Goal: Check status: Check status

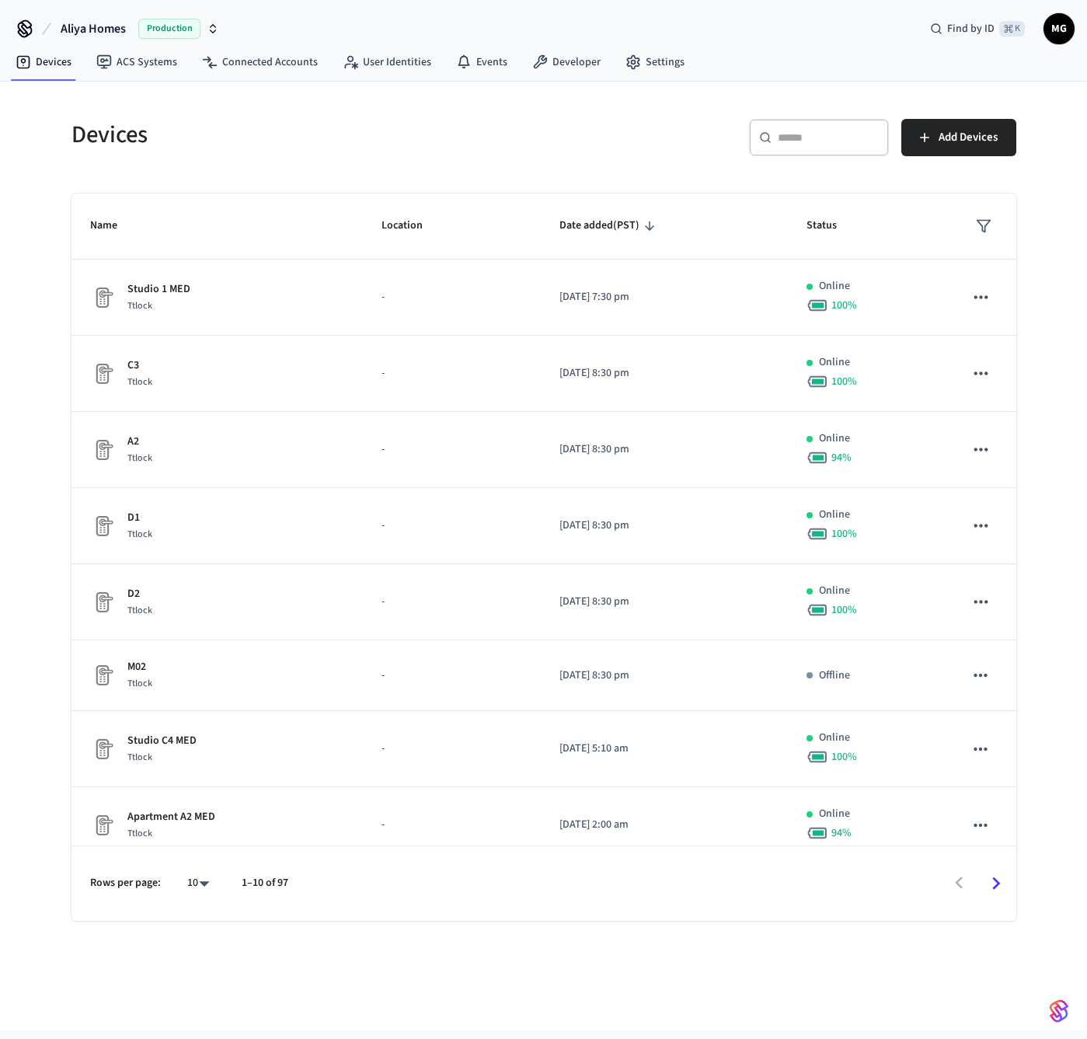
click at [117, 28] on span "Aliya Homes" at bounding box center [93, 28] width 65 height 19
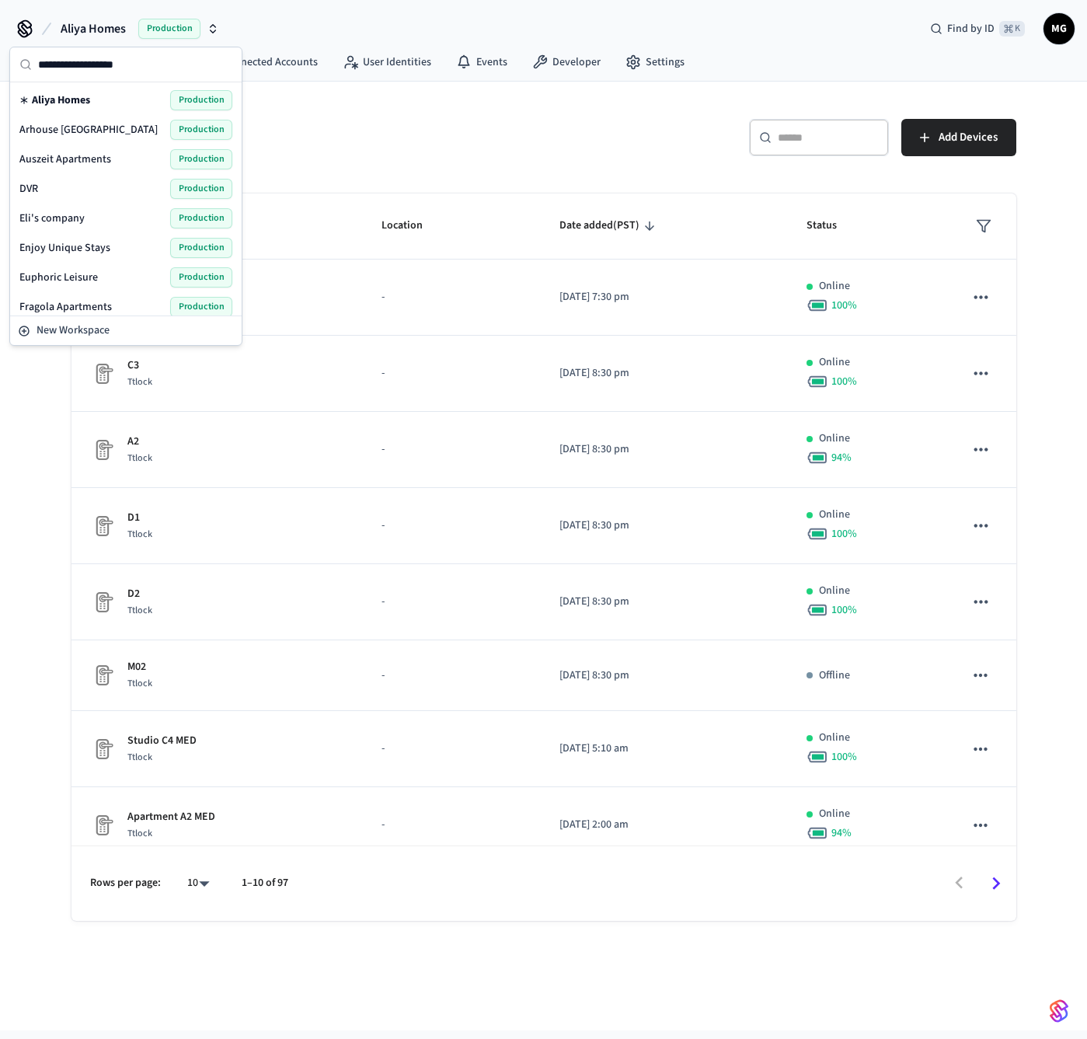
click at [120, 65] on input "text" at bounding box center [135, 64] width 194 height 34
click at [51, 195] on div "DVR Production" at bounding box center [125, 189] width 213 height 20
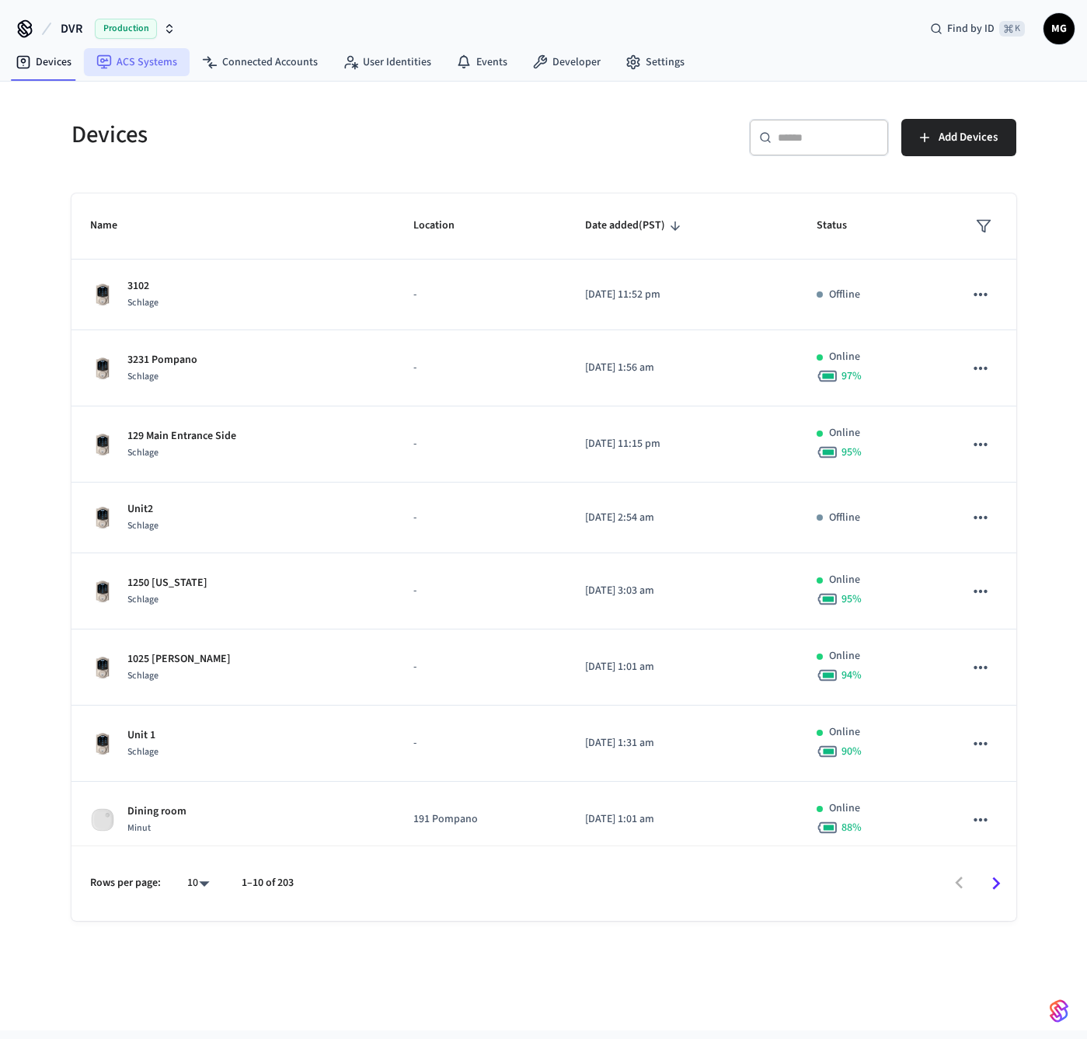
click at [159, 69] on link "ACS Systems" at bounding box center [137, 62] width 106 height 28
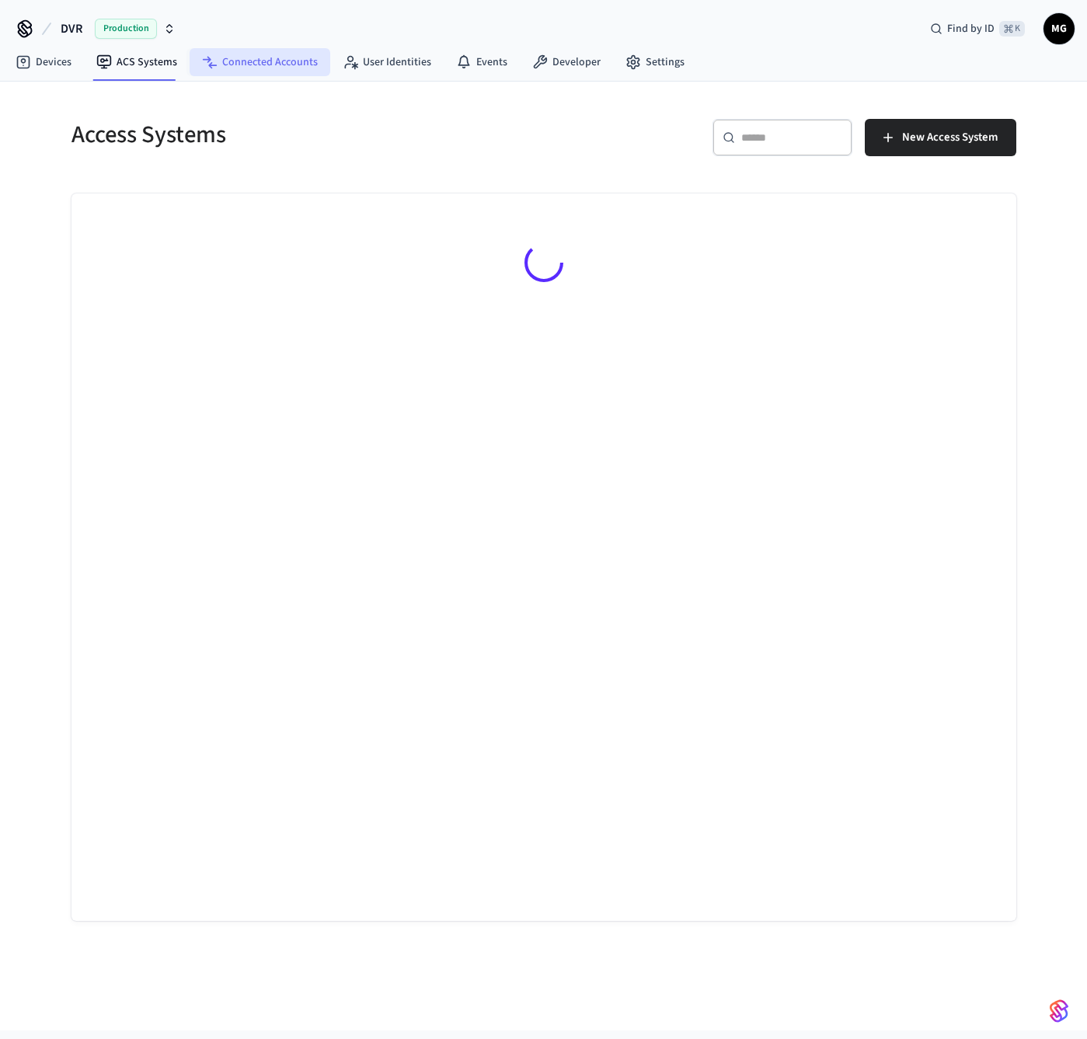
click at [215, 64] on link "Connected Accounts" at bounding box center [260, 62] width 141 height 28
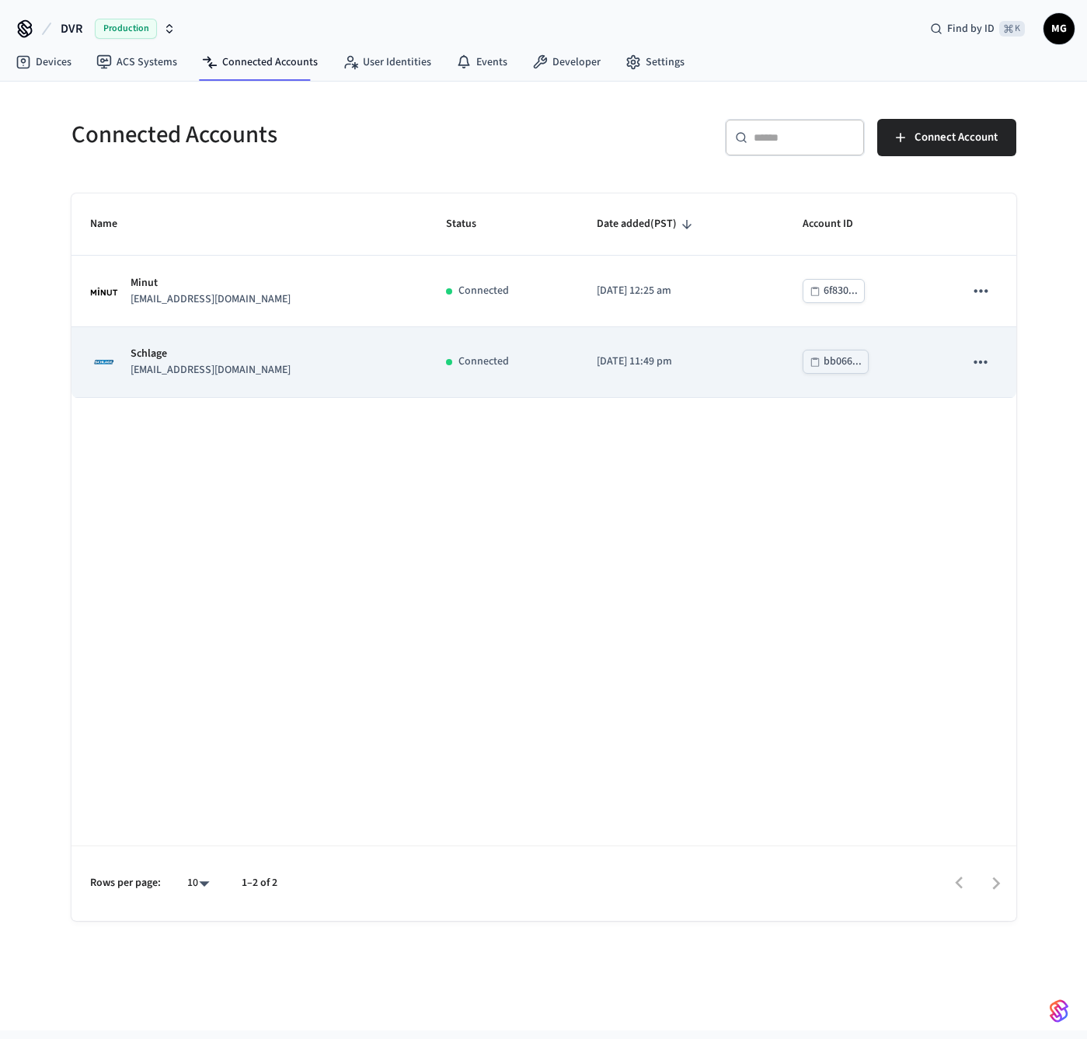
click at [977, 363] on icon "sticky table" at bounding box center [981, 362] width 20 height 20
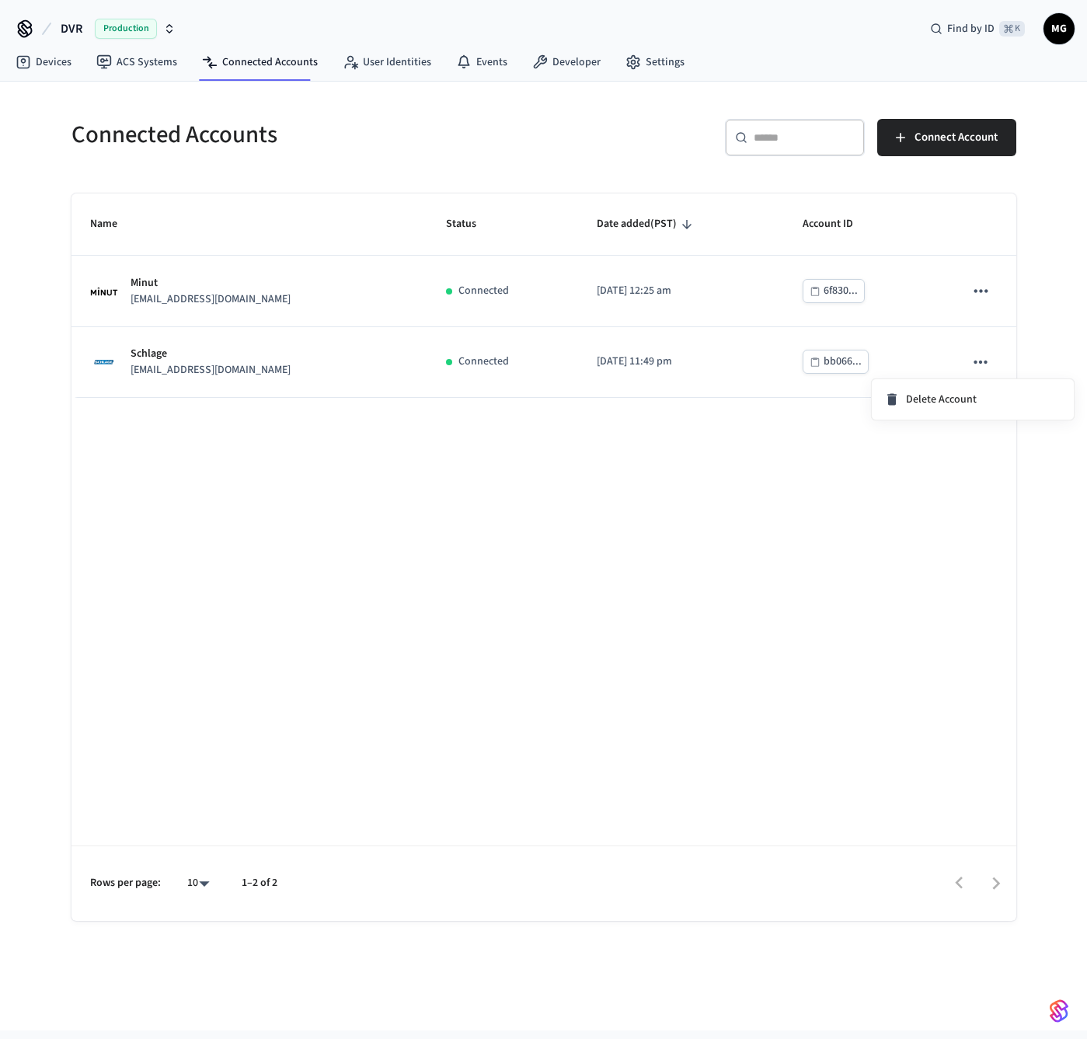
click at [946, 516] on div at bounding box center [543, 519] width 1087 height 1039
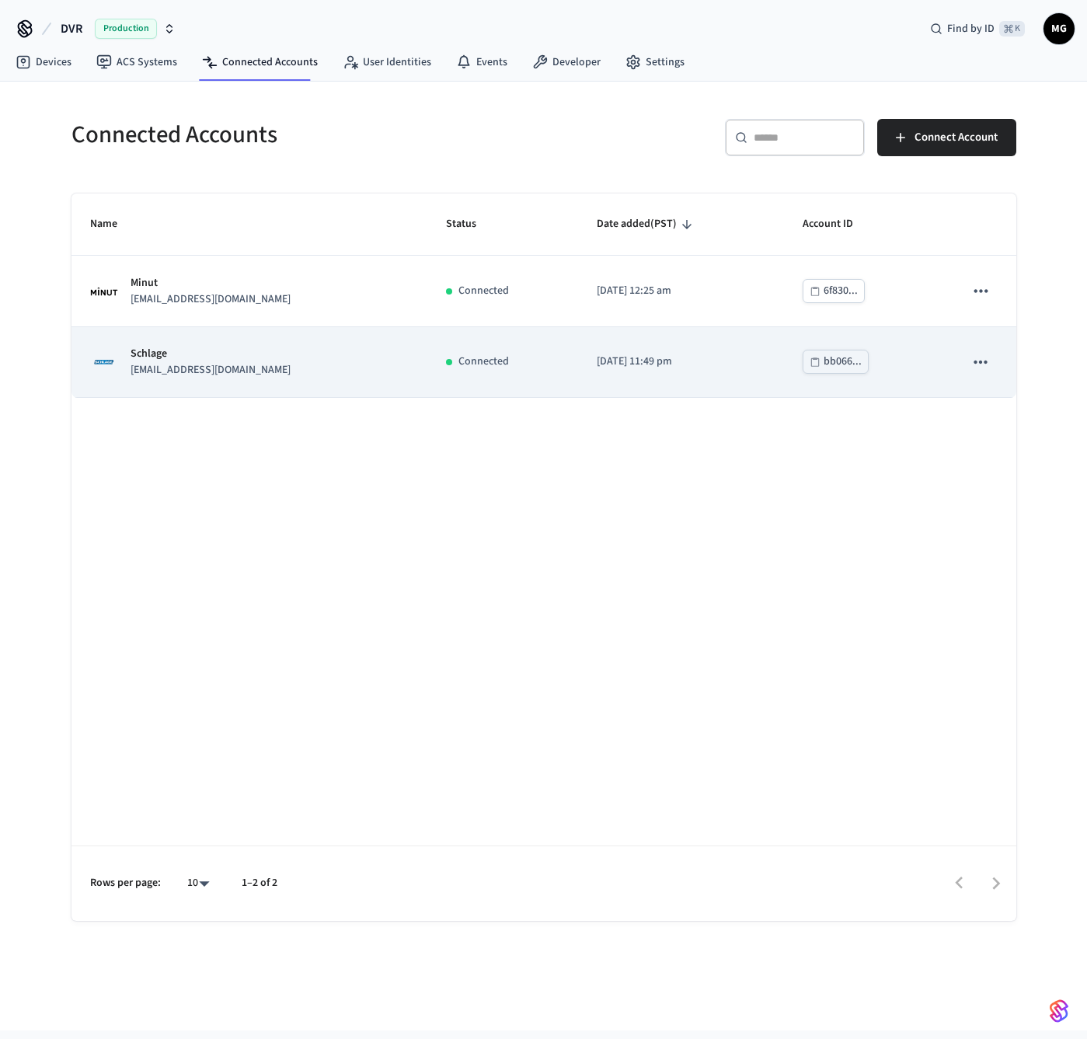
click at [723, 364] on p "[DATE] 11:49 pm" at bounding box center [681, 362] width 169 height 16
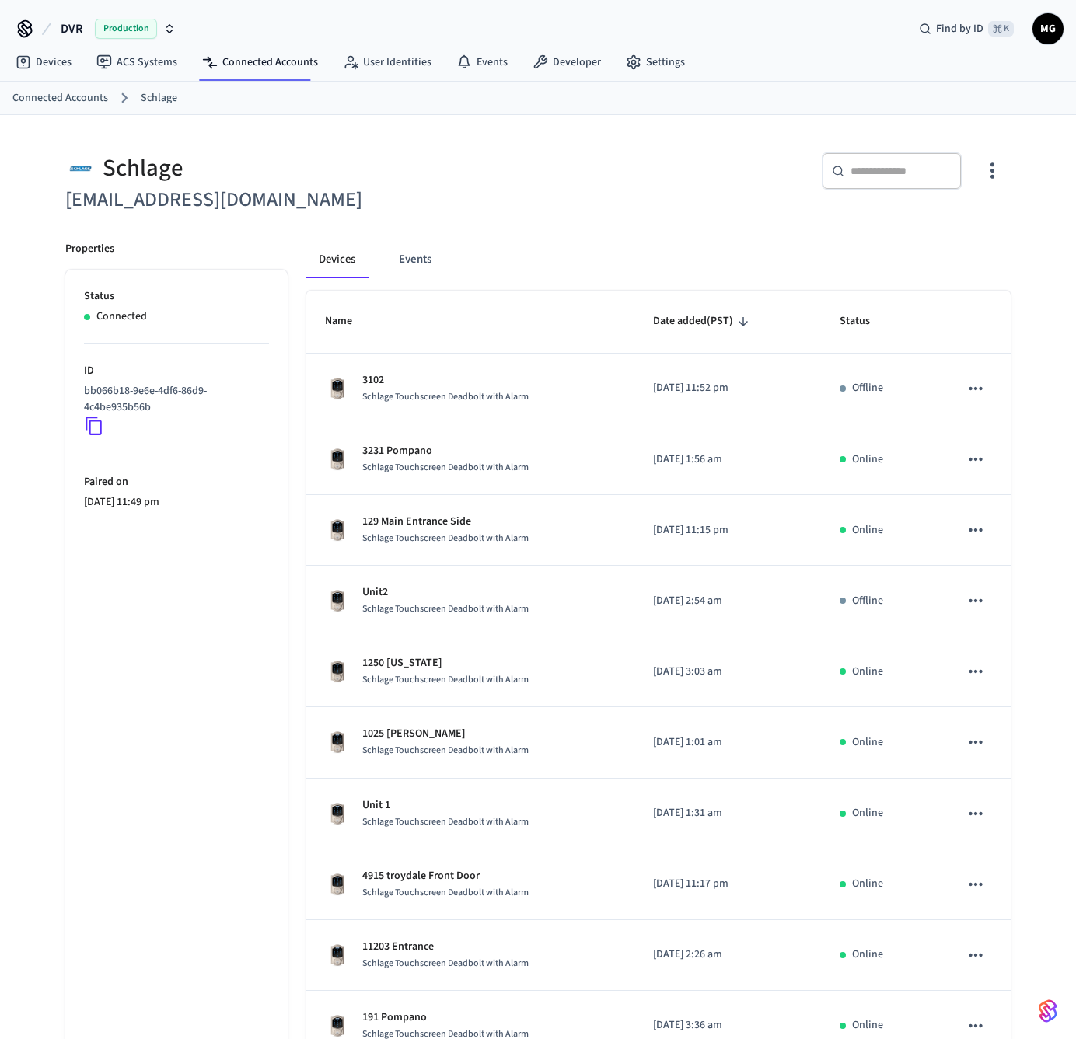
click at [985, 154] on button "button" at bounding box center [992, 171] width 37 height 62
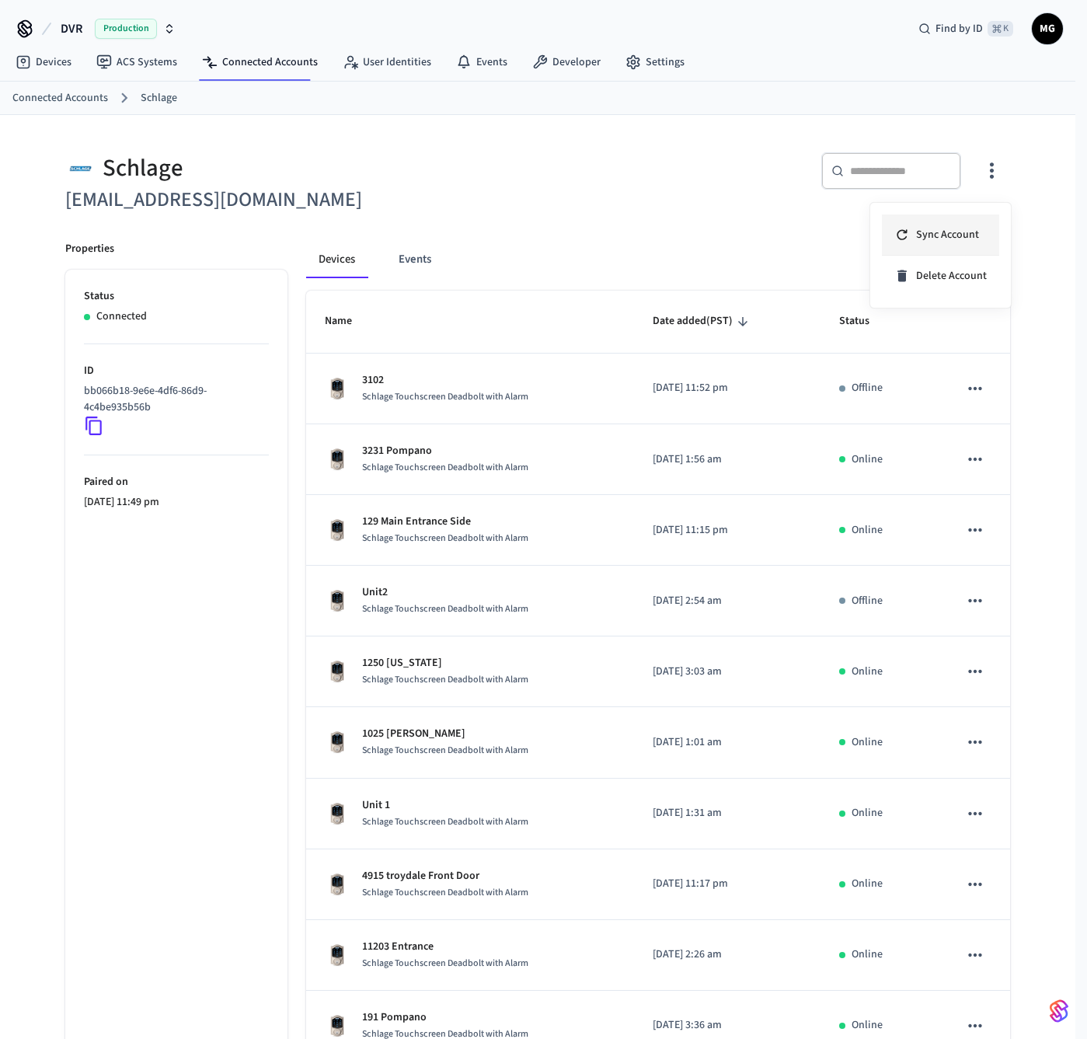
click at [974, 243] on li "Sync Account" at bounding box center [940, 234] width 117 height 41
click at [937, 241] on span "Sync Account" at bounding box center [947, 235] width 63 height 16
click at [947, 228] on span "Sync Account" at bounding box center [947, 235] width 63 height 16
